Goal: Submit feedback/report problem

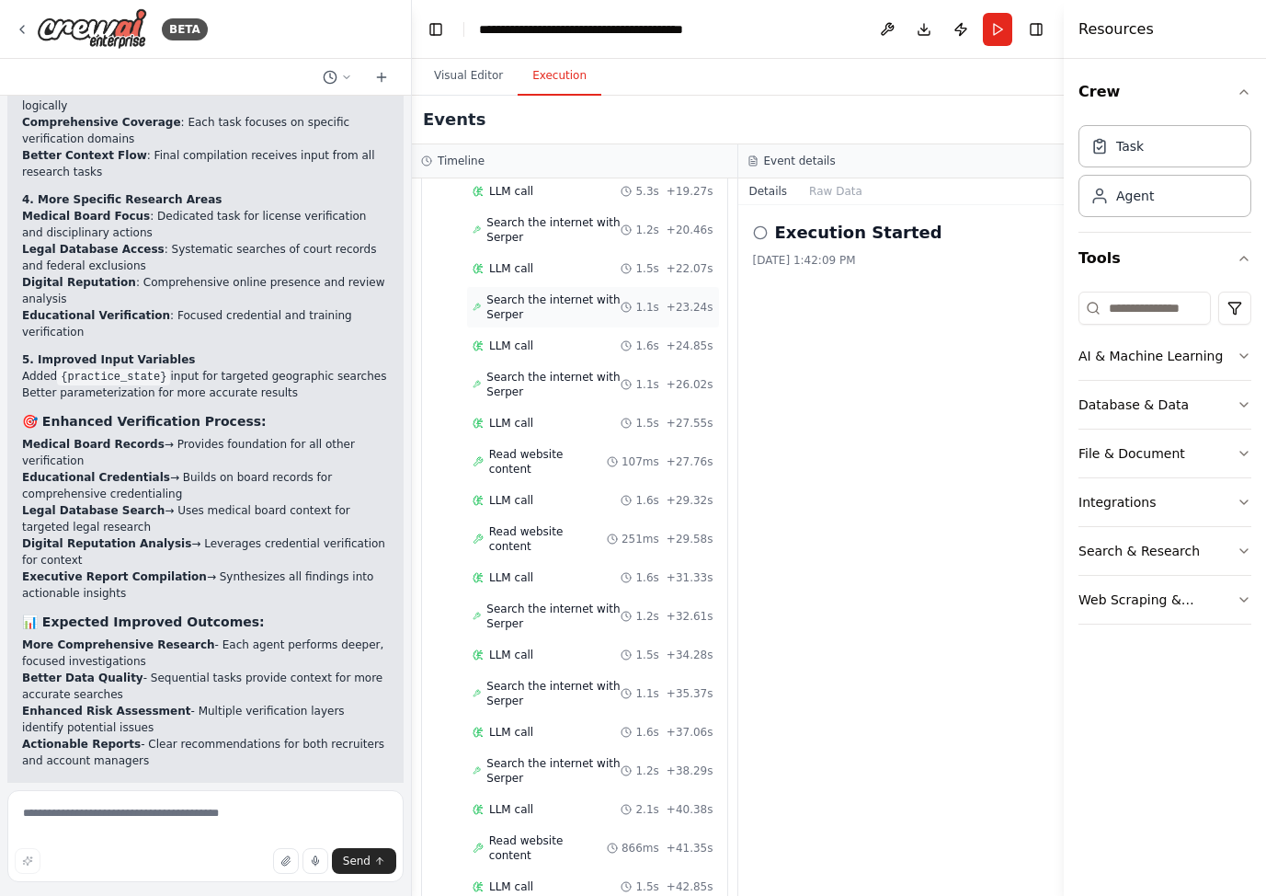
scroll to position [3820, 0]
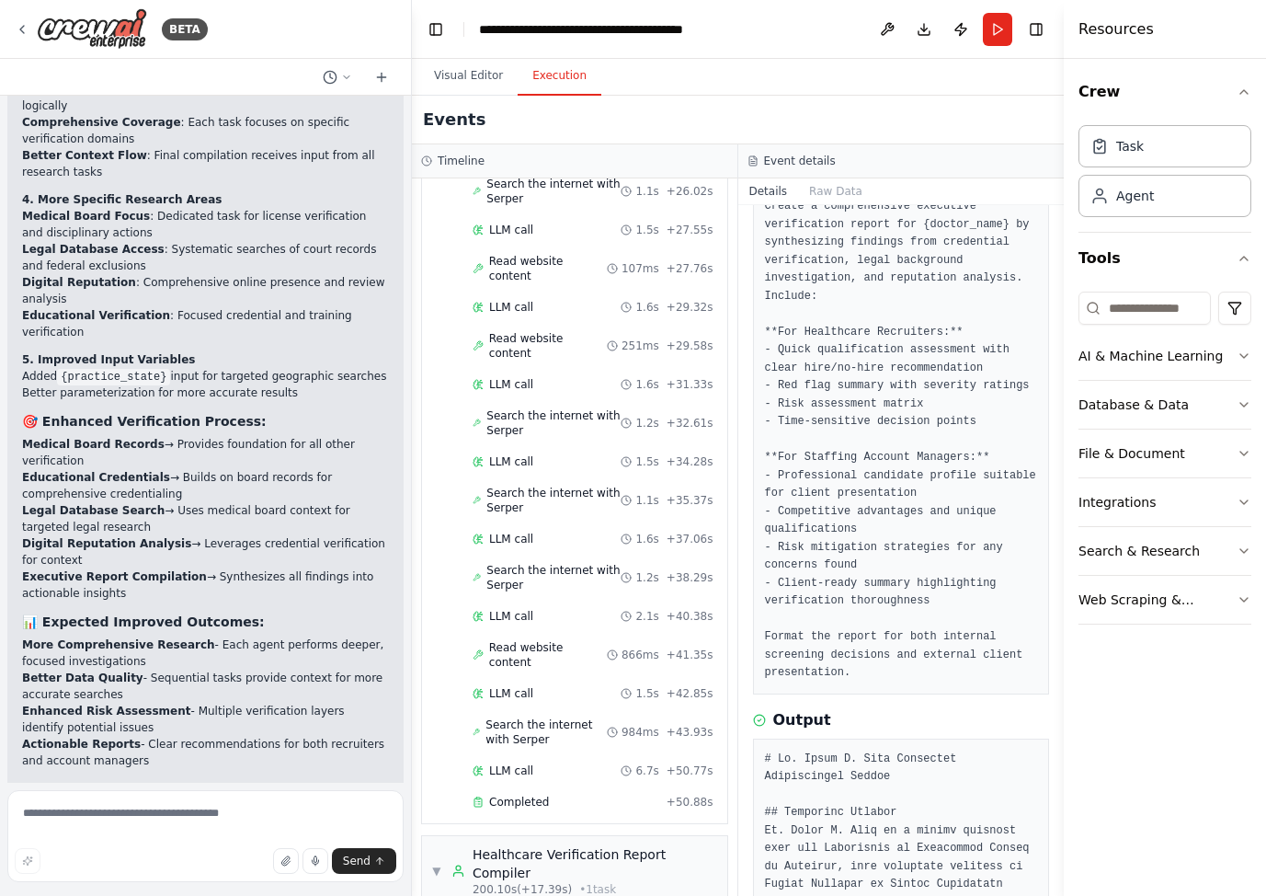
scroll to position [0, 0]
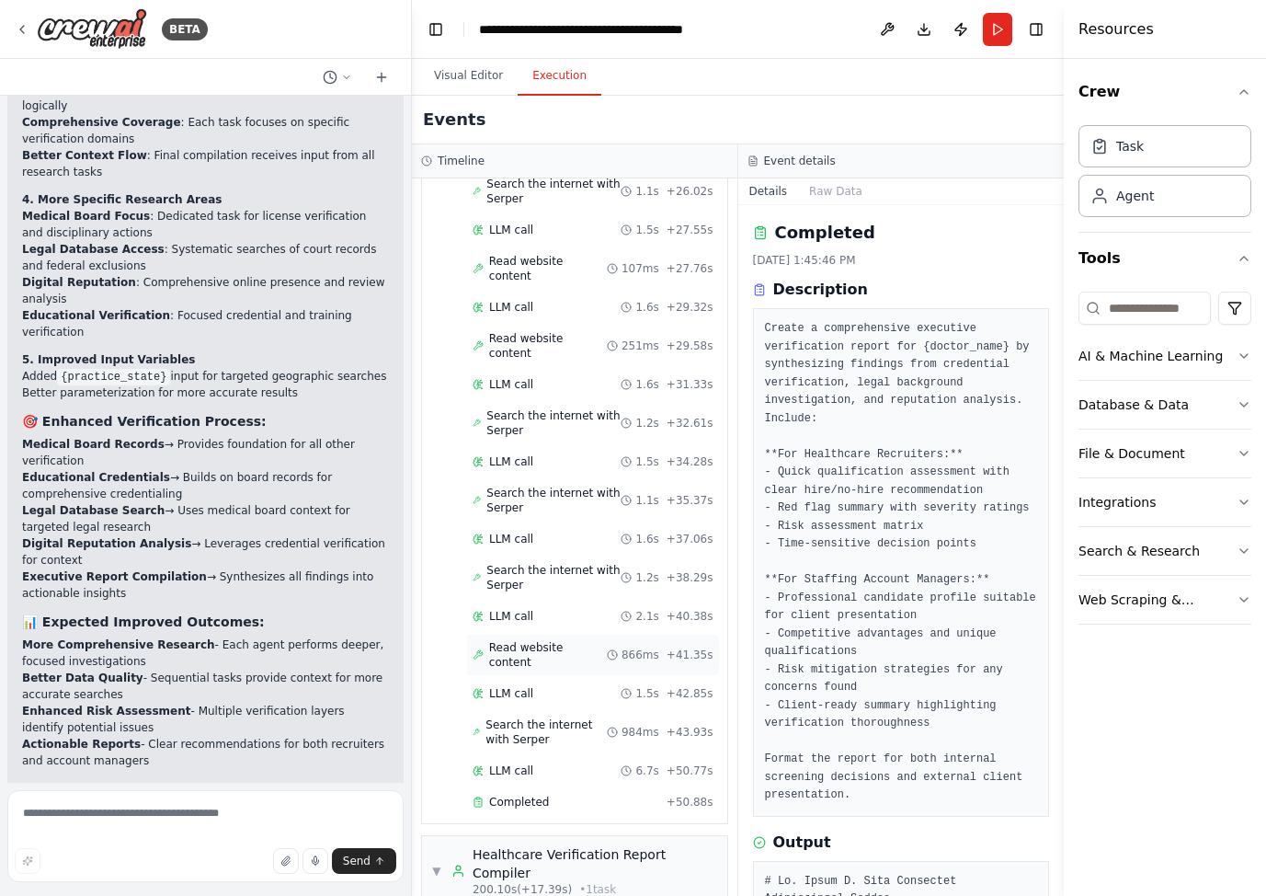
click at [542, 640] on span "Read website content" at bounding box center [548, 654] width 118 height 29
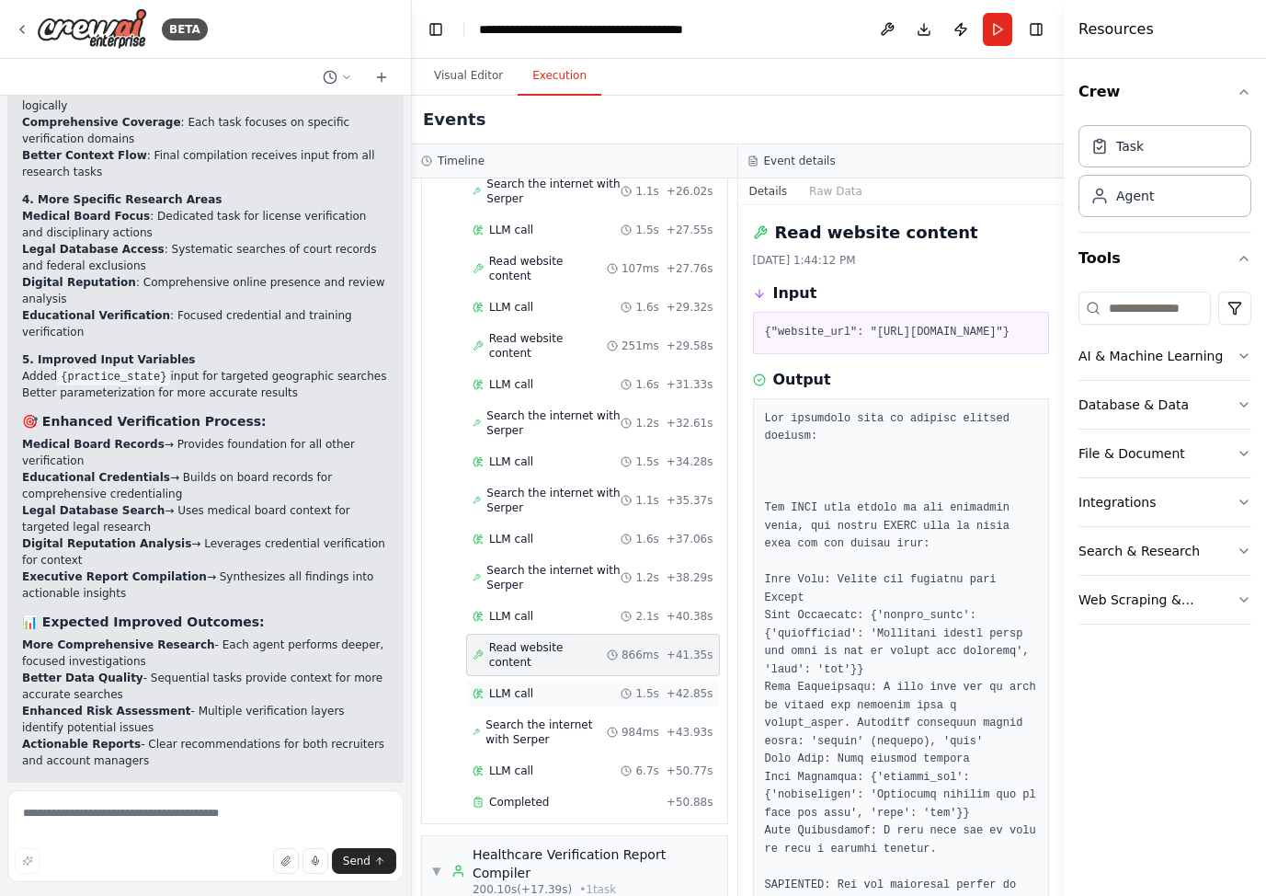
click at [559, 686] on div "LLM call 1.5s + 42.85s" at bounding box center [593, 693] width 241 height 15
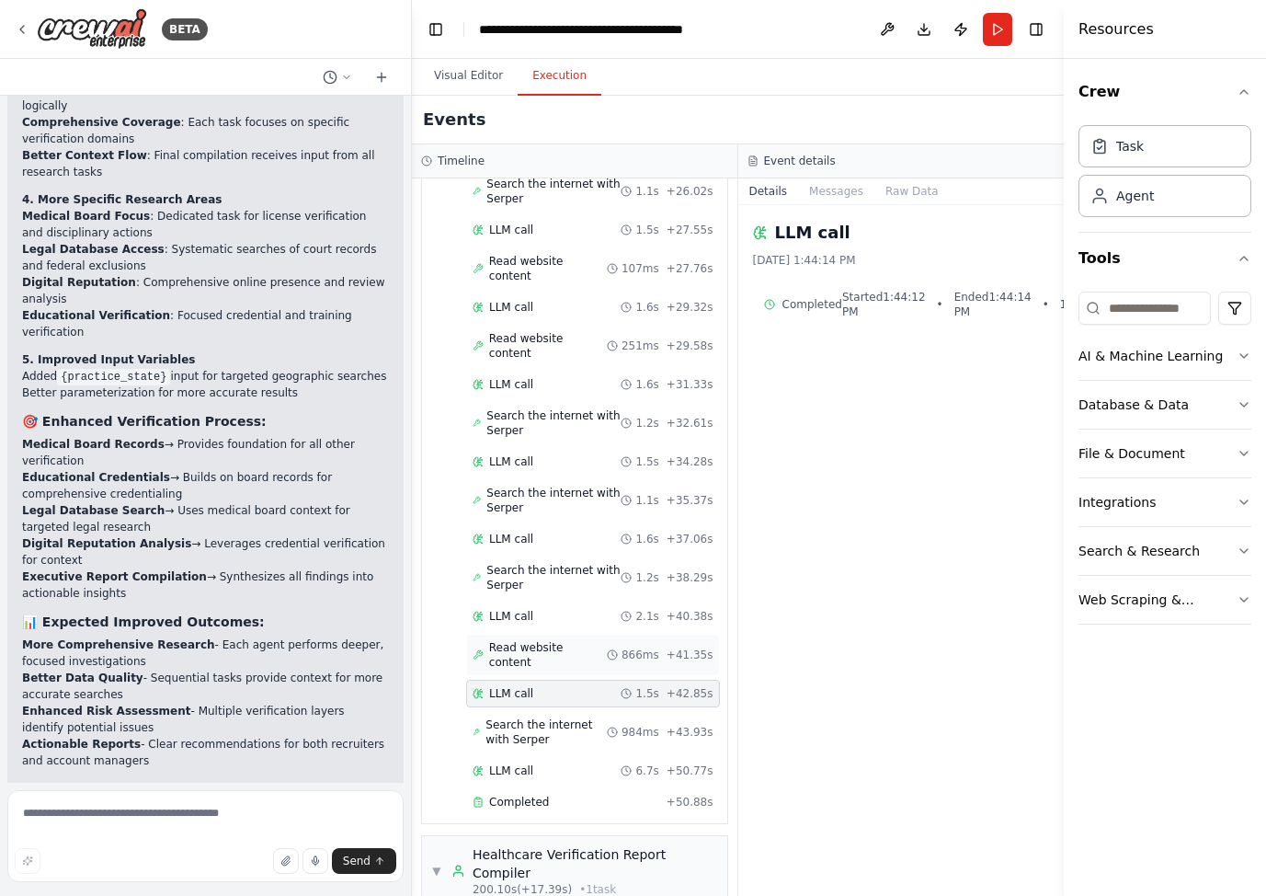
click at [555, 640] on span "Read website content" at bounding box center [548, 654] width 118 height 29
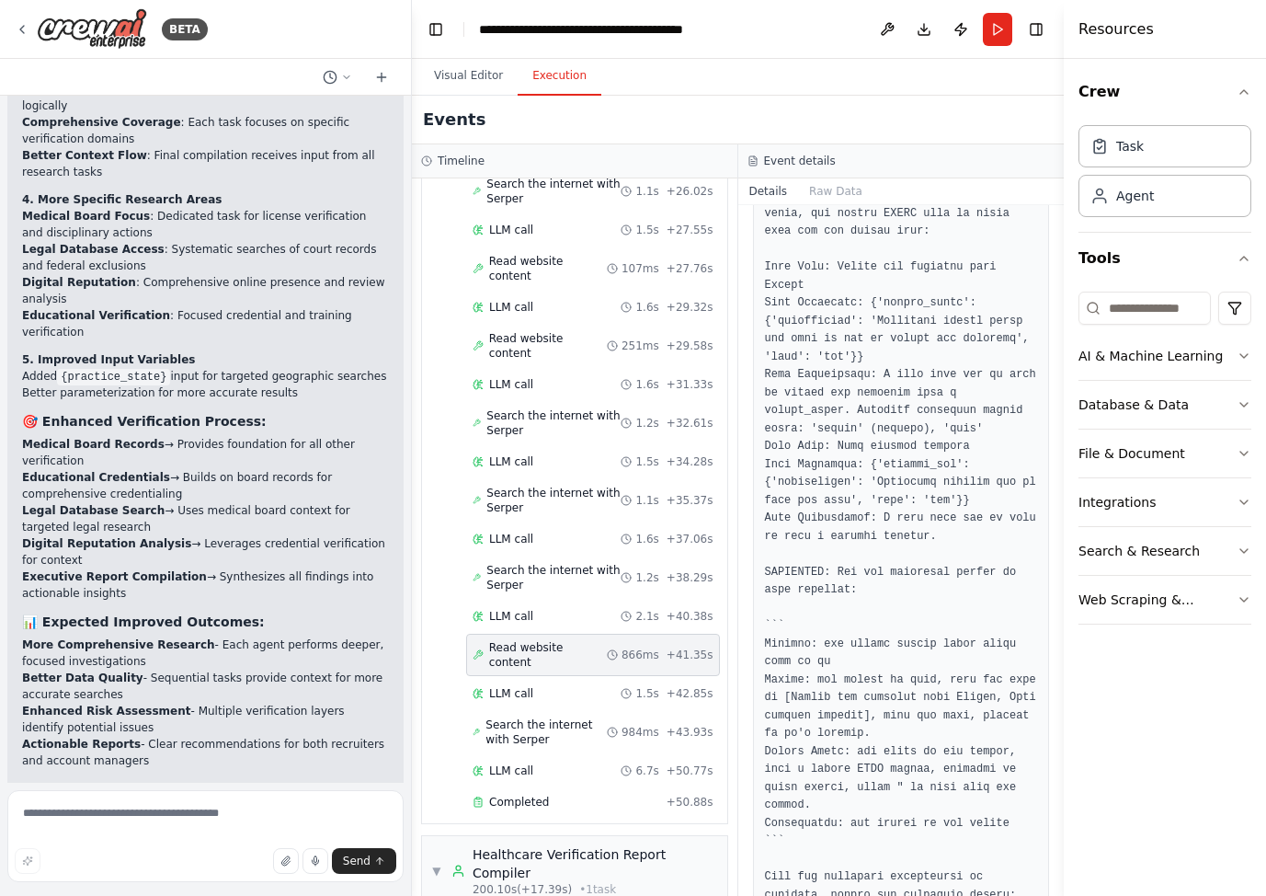
scroll to position [361, 0]
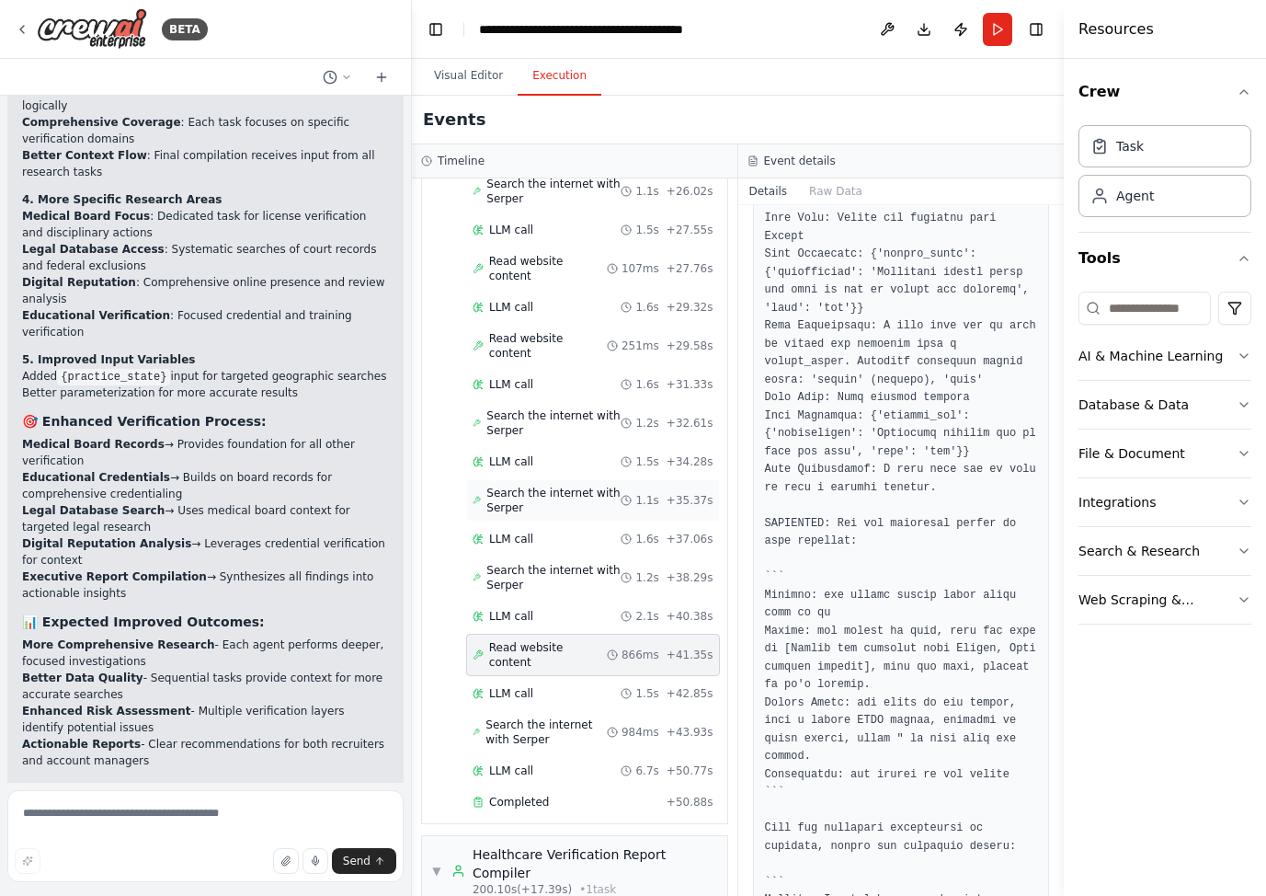
click at [519, 563] on span "Search the internet with Serper" at bounding box center [553, 577] width 134 height 29
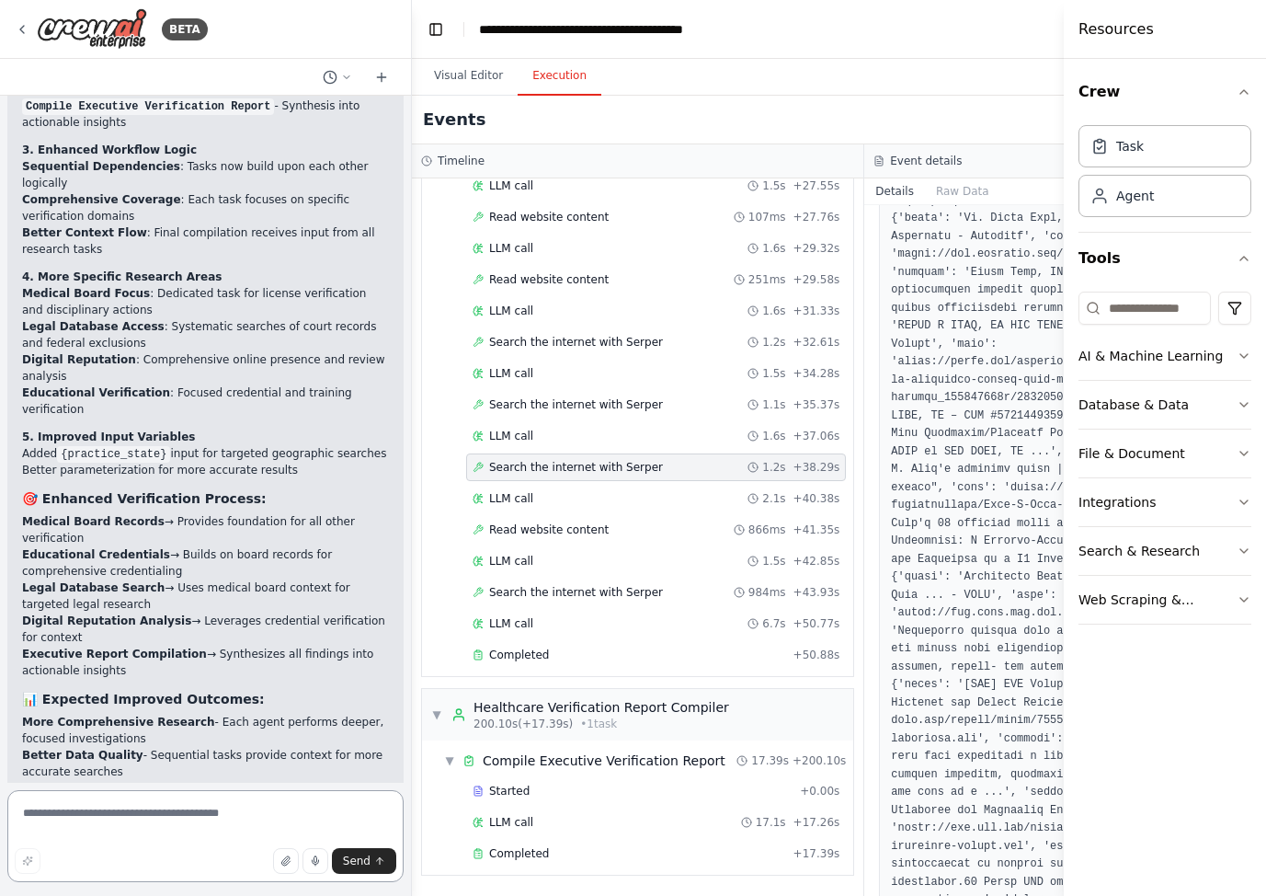
scroll to position [6169, 0]
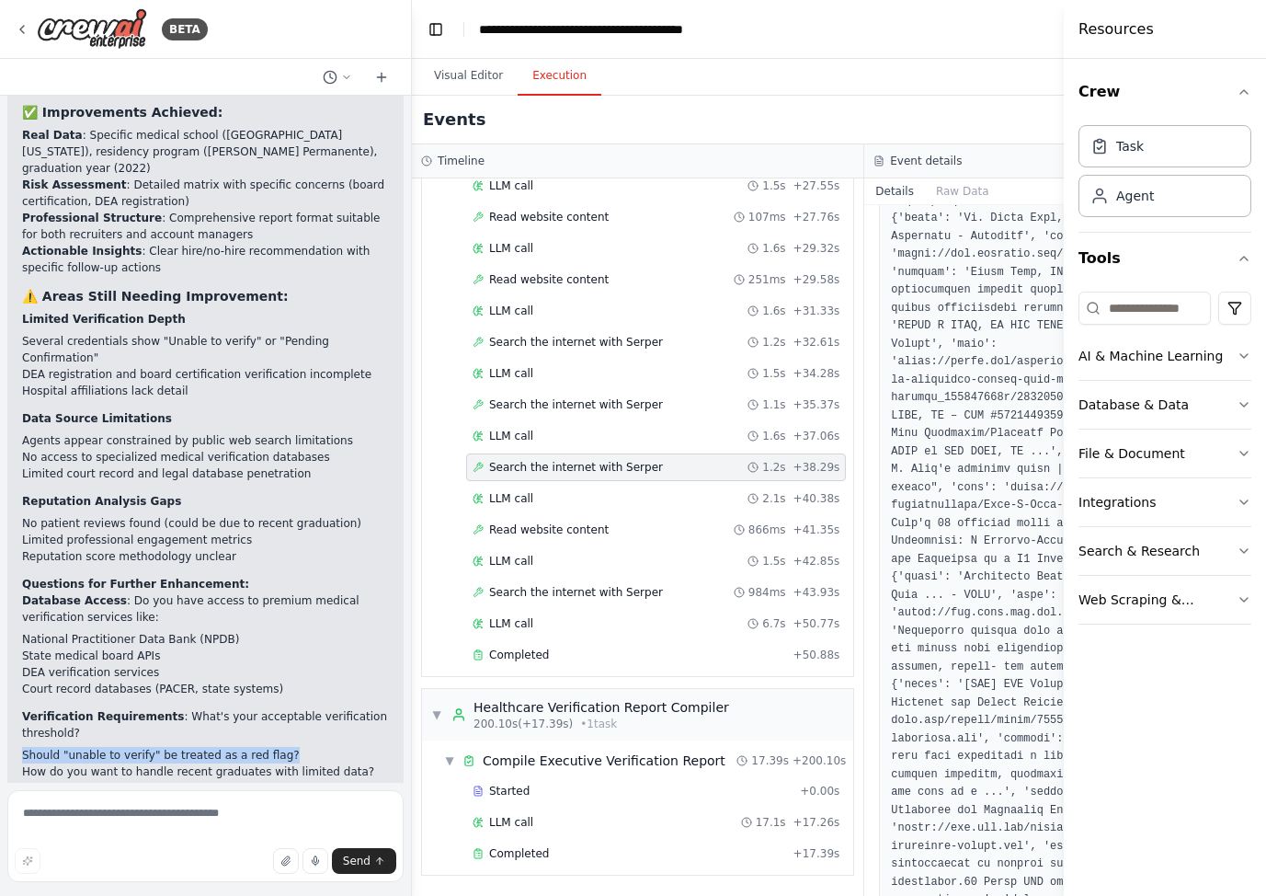
drag, startPoint x: 222, startPoint y: 485, endPoint x: 26, endPoint y: 490, distance: 196.0
click at [22, 747] on li "Should "unable to verify" be treated as a red flag?" at bounding box center [205, 755] width 367 height 17
copy li "Should "unable to verify" be treated as a red flag?"
click at [84, 822] on textarea at bounding box center [205, 836] width 396 height 92
paste textarea "**********"
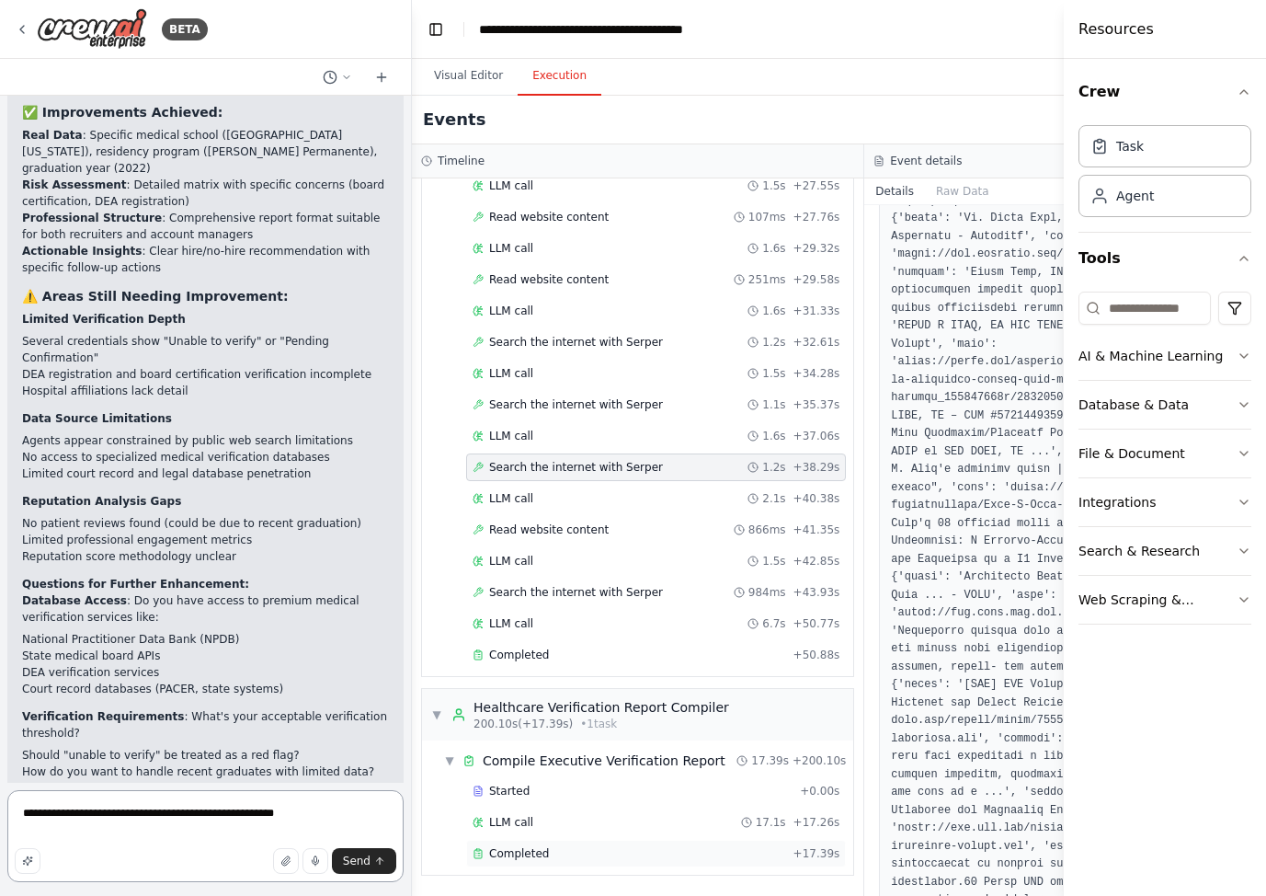
type textarea "**********"
click at [563, 851] on div "Completed" at bounding box center [630, 853] width 314 height 15
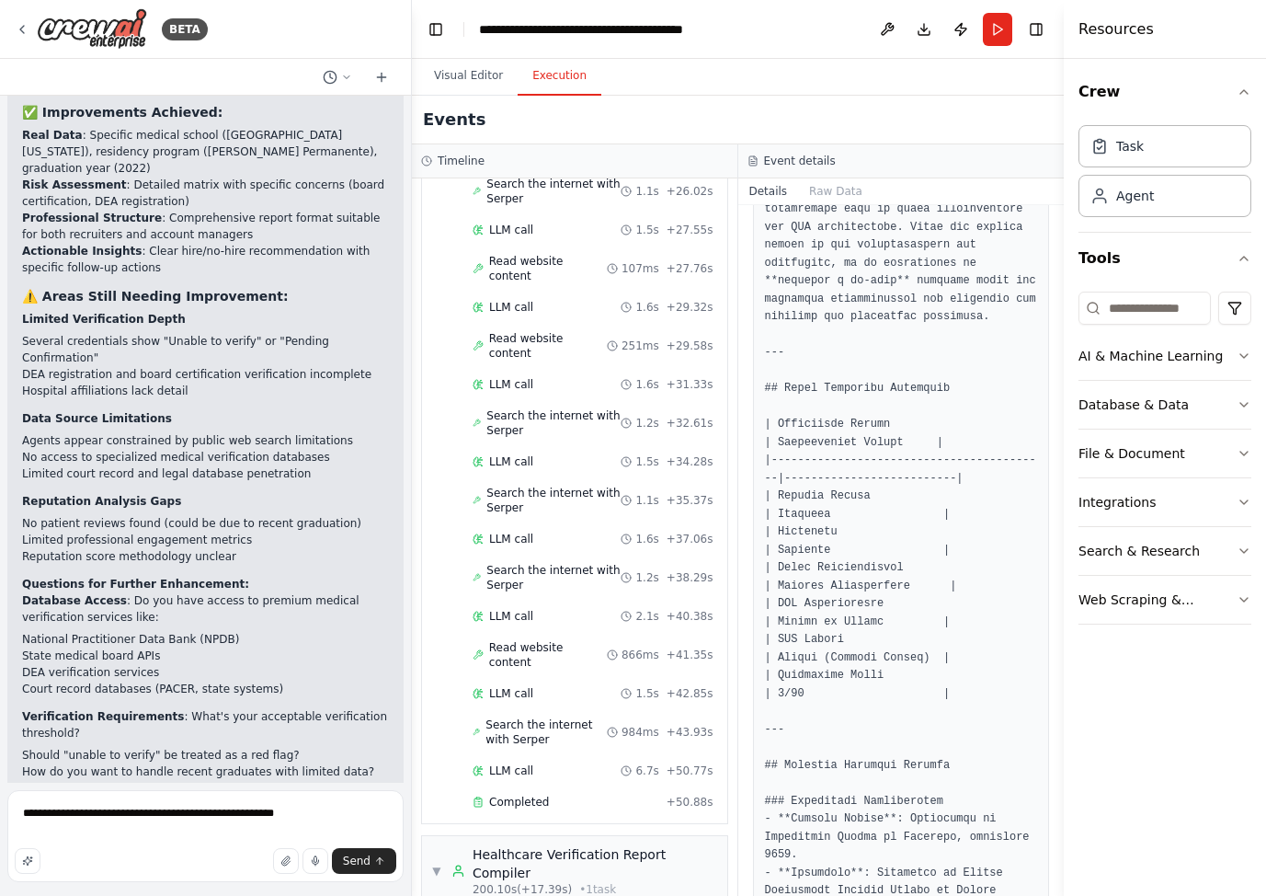
scroll to position [870, 0]
